Goal: Information Seeking & Learning: Learn about a topic

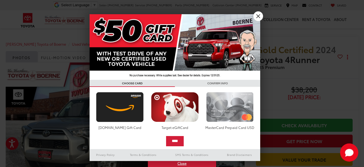
click at [240, 111] on img at bounding box center [230, 107] width 50 height 30
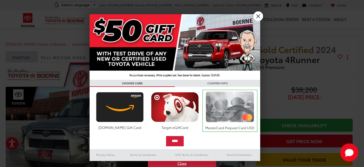
click at [240, 111] on img at bounding box center [229, 107] width 51 height 31
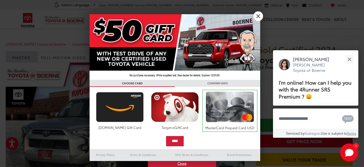
click at [259, 15] on link "X" at bounding box center [258, 16] width 10 height 10
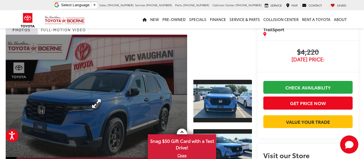
scroll to position [51, 0]
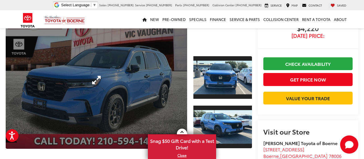
click at [112, 81] on link "Expand Photo 0" at bounding box center [96, 80] width 181 height 138
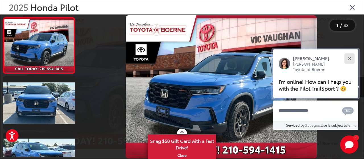
click at [350, 52] on button "Close" at bounding box center [349, 58] width 12 height 12
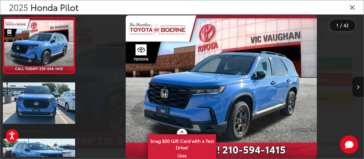
scroll to position [0, 0]
click at [360, 84] on button "Next image" at bounding box center [357, 87] width 11 height 20
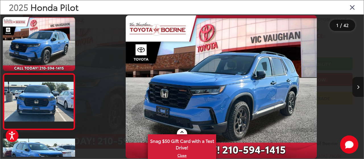
scroll to position [31, 0]
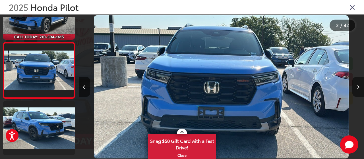
click at [360, 84] on button "Next image" at bounding box center [357, 87] width 11 height 20
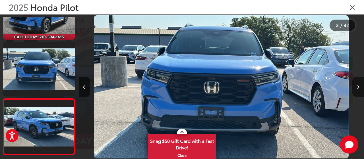
scroll to position [88, 0]
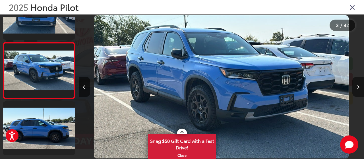
click at [360, 84] on button "Next image" at bounding box center [357, 87] width 11 height 20
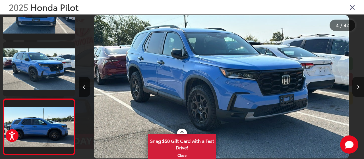
scroll to position [144, 0]
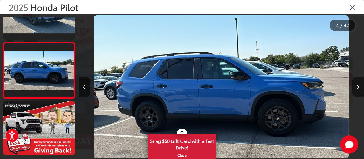
click at [360, 84] on button "Next image" at bounding box center [357, 87] width 11 height 20
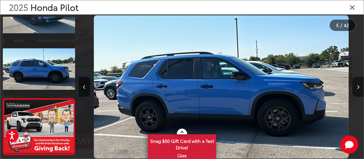
scroll to position [201, 0]
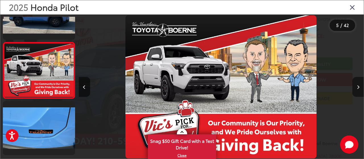
click at [360, 84] on button "Next image" at bounding box center [357, 87] width 11 height 20
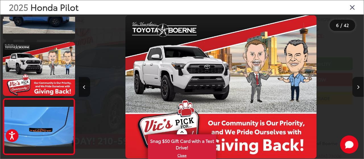
scroll to position [257, 0]
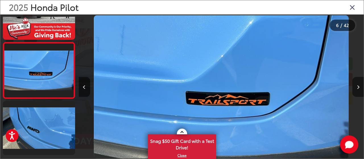
click at [360, 84] on button "Next image" at bounding box center [357, 87] width 11 height 20
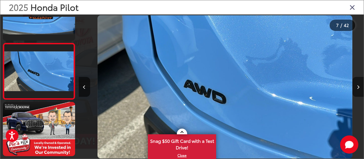
scroll to position [0, 1711]
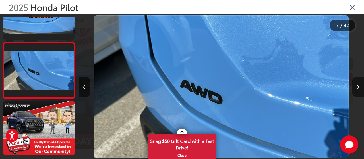
click at [360, 84] on button "Next image" at bounding box center [357, 87] width 11 height 20
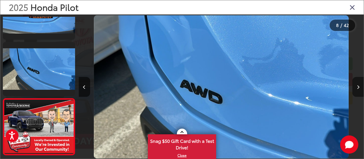
scroll to position [370, 0]
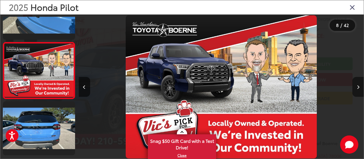
click at [360, 84] on button "Next image" at bounding box center [357, 87] width 11 height 20
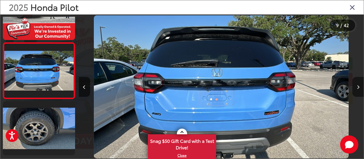
scroll to position [426, 0]
click at [360, 84] on button "Next image" at bounding box center [357, 87] width 11 height 20
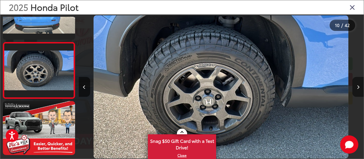
scroll to position [482, 0]
click at [360, 84] on button "Next image" at bounding box center [357, 87] width 11 height 20
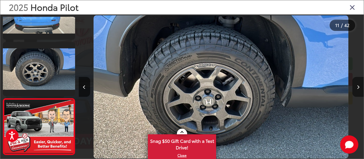
scroll to position [539, 0]
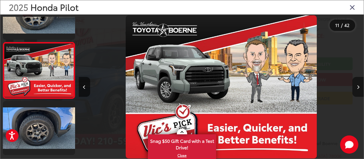
click at [360, 84] on button "Next image" at bounding box center [357, 87] width 11 height 20
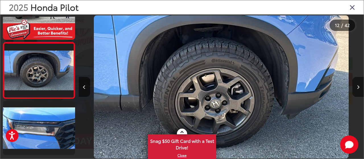
click at [360, 84] on button "Next image" at bounding box center [357, 87] width 11 height 20
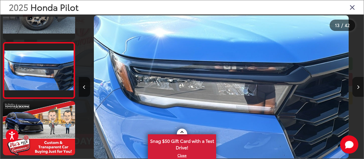
click at [360, 84] on button "Next image" at bounding box center [357, 87] width 11 height 20
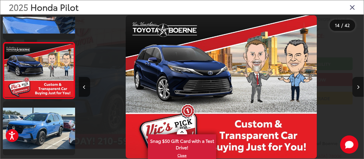
click at [360, 84] on button "Next image" at bounding box center [357, 87] width 11 height 20
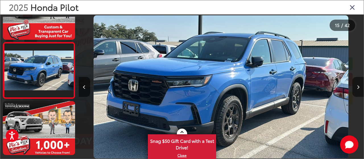
click at [360, 84] on button "Next image" at bounding box center [357, 87] width 11 height 20
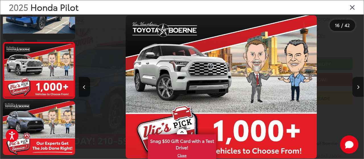
click at [360, 84] on button "Next image" at bounding box center [357, 87] width 11 height 20
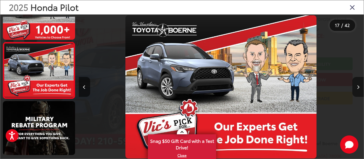
click at [360, 84] on button "Next image" at bounding box center [357, 87] width 11 height 20
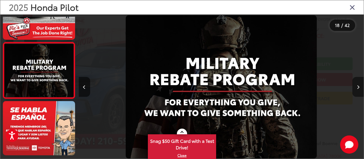
click at [360, 84] on button "Next image" at bounding box center [357, 87] width 11 height 20
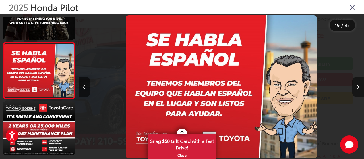
click at [360, 84] on button "Next image" at bounding box center [357, 87] width 11 height 20
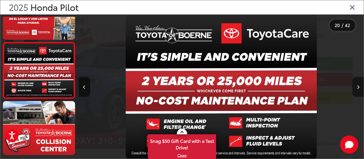
click at [360, 84] on button "Next image" at bounding box center [357, 87] width 11 height 20
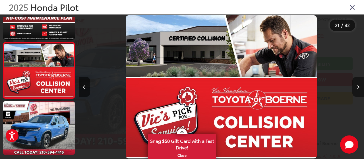
click at [360, 84] on button "Next image" at bounding box center [357, 87] width 11 height 20
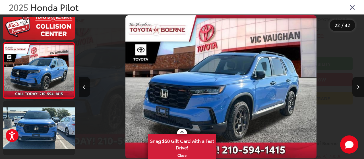
click at [211, 97] on img "2025 Honda Pilot TrailSport 21" at bounding box center [220, 86] width 191 height 143
click at [360, 85] on button "Next image" at bounding box center [357, 87] width 11 height 20
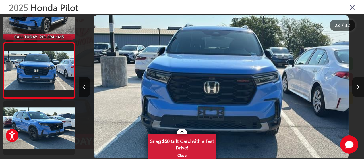
click at [360, 85] on button "Next image" at bounding box center [357, 87] width 11 height 20
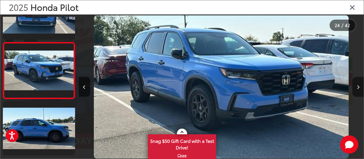
click at [360, 85] on button "Next image" at bounding box center [357, 87] width 11 height 20
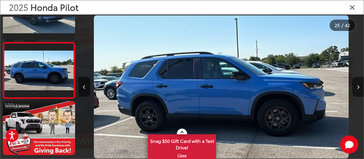
click at [360, 85] on button "Next image" at bounding box center [357, 87] width 11 height 20
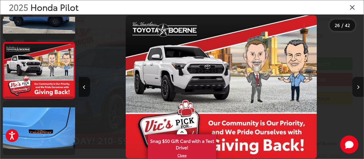
click at [360, 85] on button "Next image" at bounding box center [357, 87] width 11 height 20
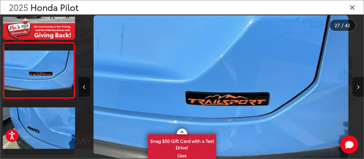
click at [360, 85] on button "Next image" at bounding box center [357, 87] width 11 height 20
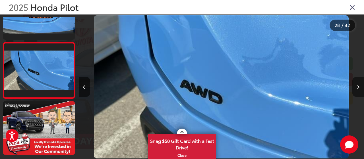
click at [360, 85] on button "Next image" at bounding box center [357, 87] width 11 height 20
